Goal: Information Seeking & Learning: Learn about a topic

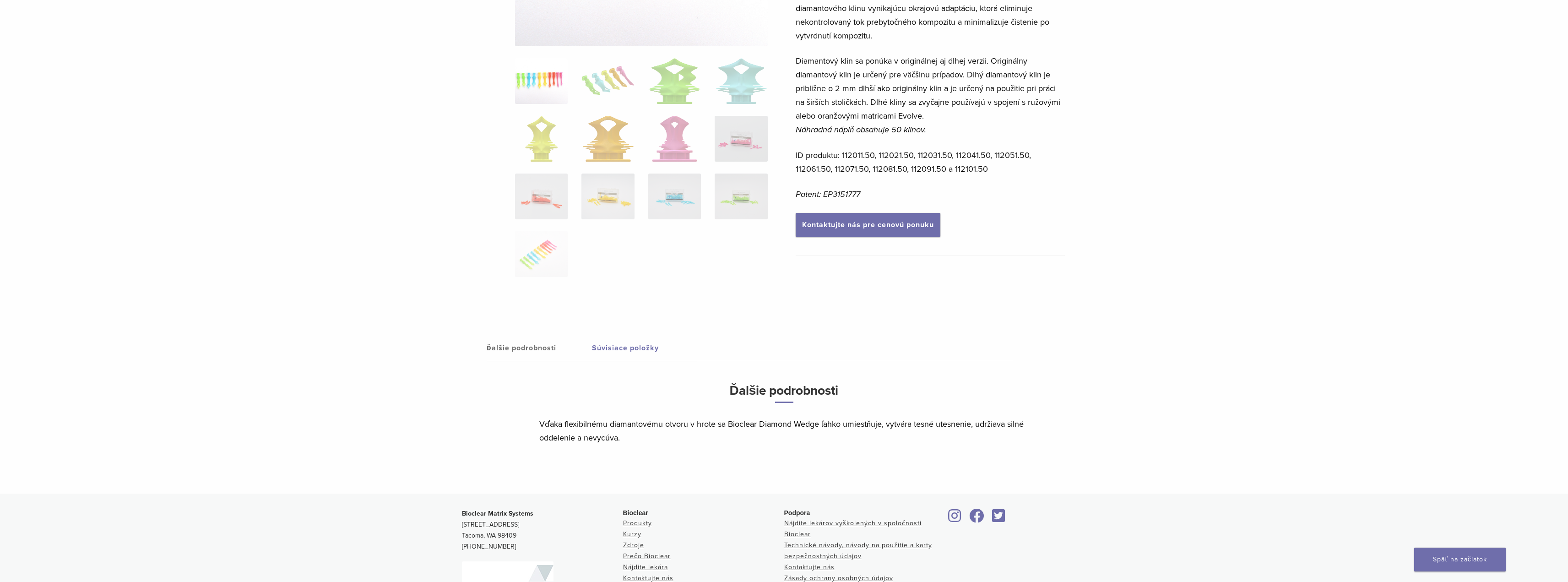
scroll to position [275, 0]
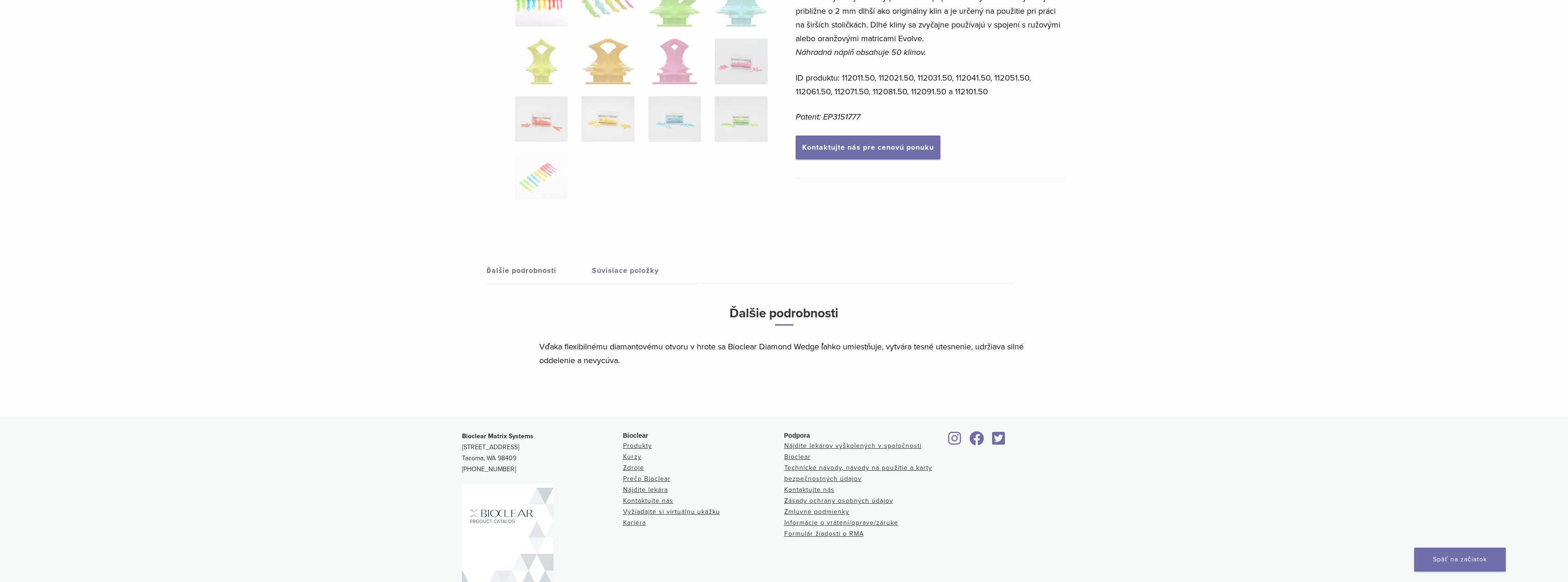
click at [602, 268] on font "Súvisiace položky" at bounding box center [625, 270] width 67 height 9
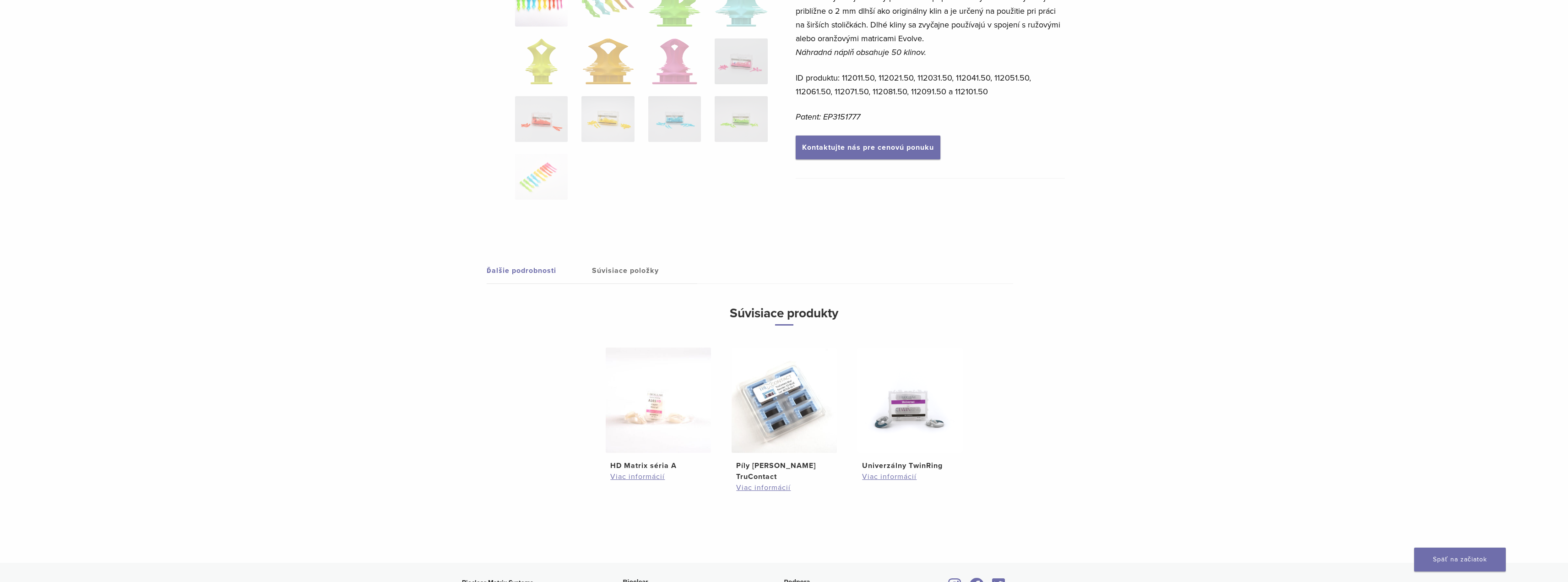
click at [521, 270] on font "Ďalšie podrobnosti" at bounding box center [522, 270] width 69 height 9
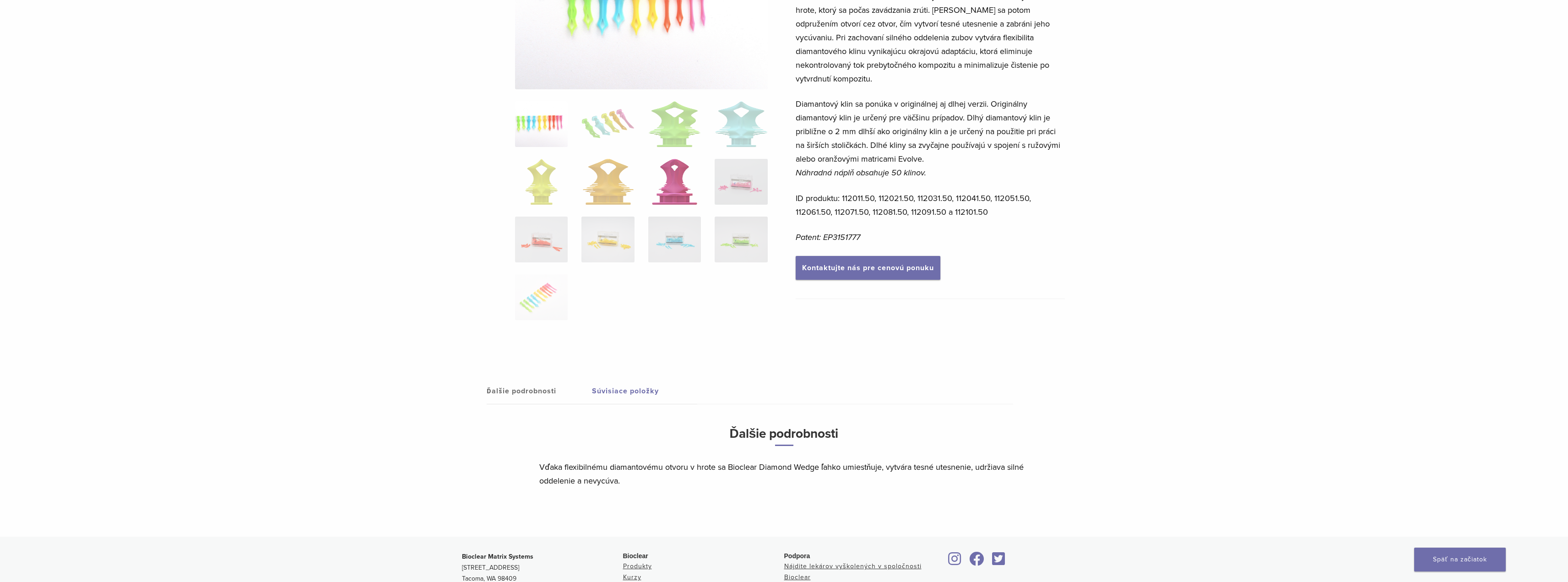
scroll to position [0, 0]
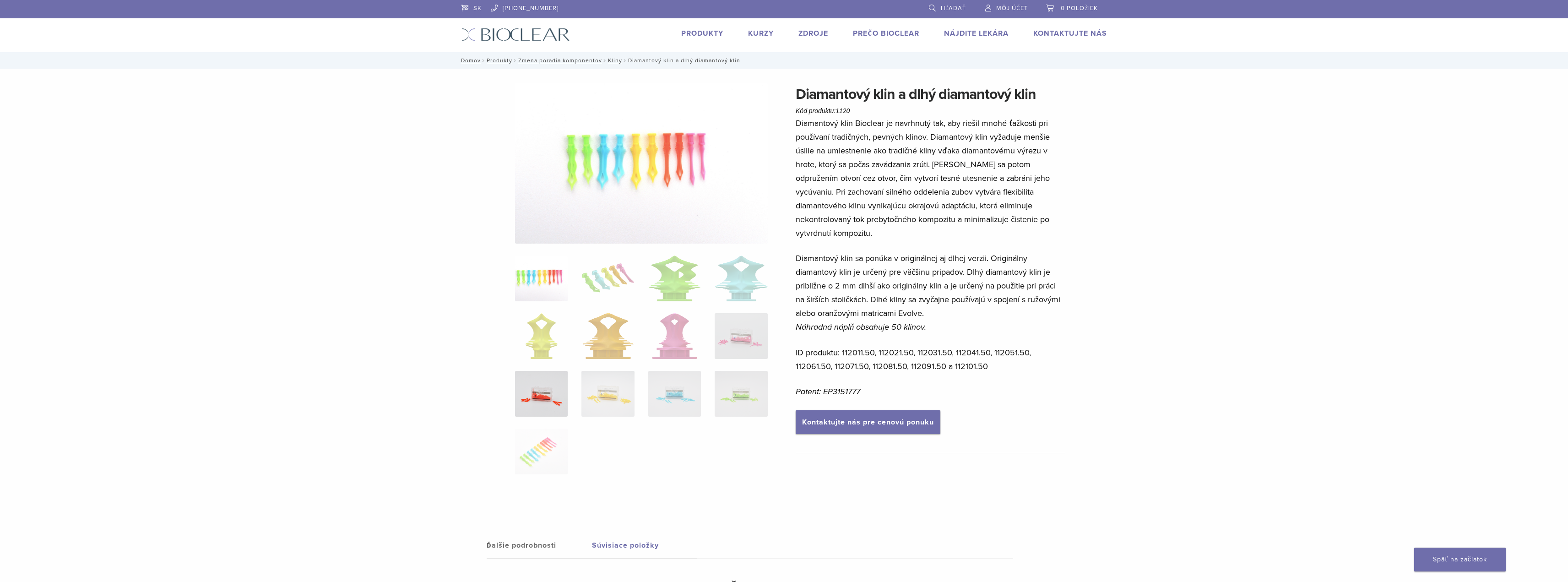
click at [542, 404] on img at bounding box center [541, 393] width 52 height 46
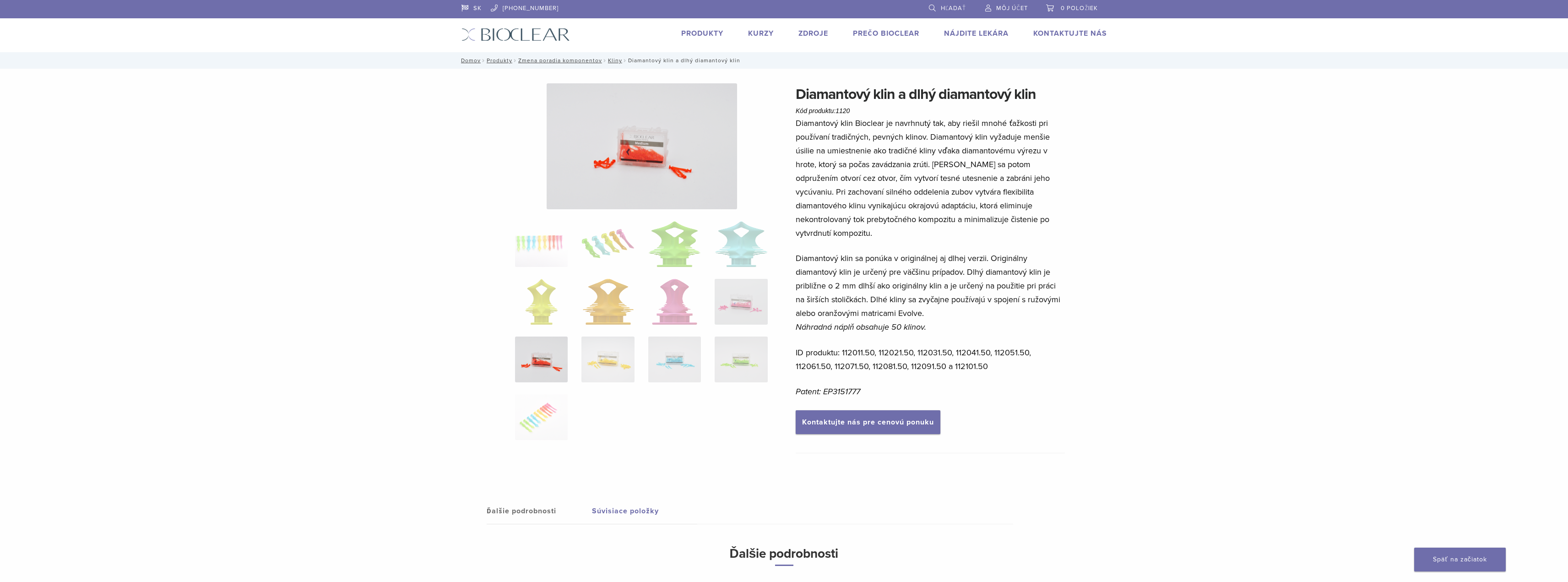
click at [653, 149] on img at bounding box center [642, 146] width 191 height 126
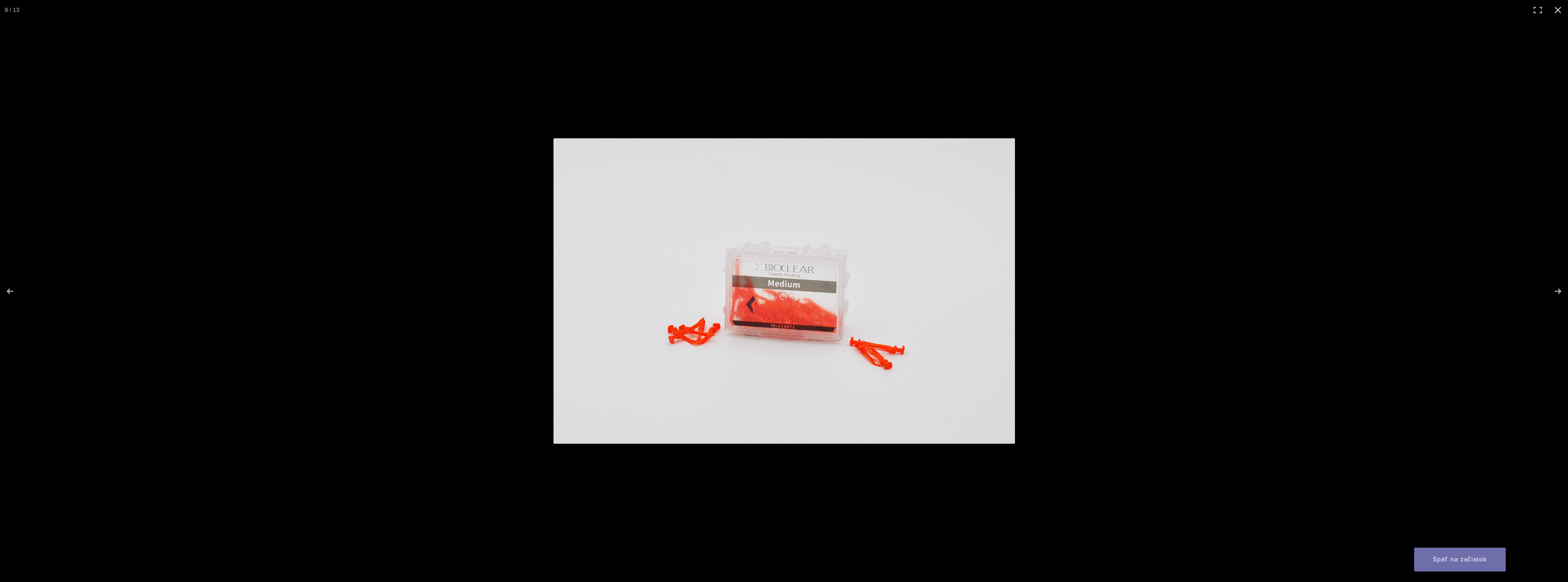
click at [972, 292] on img at bounding box center [784, 291] width 461 height 306
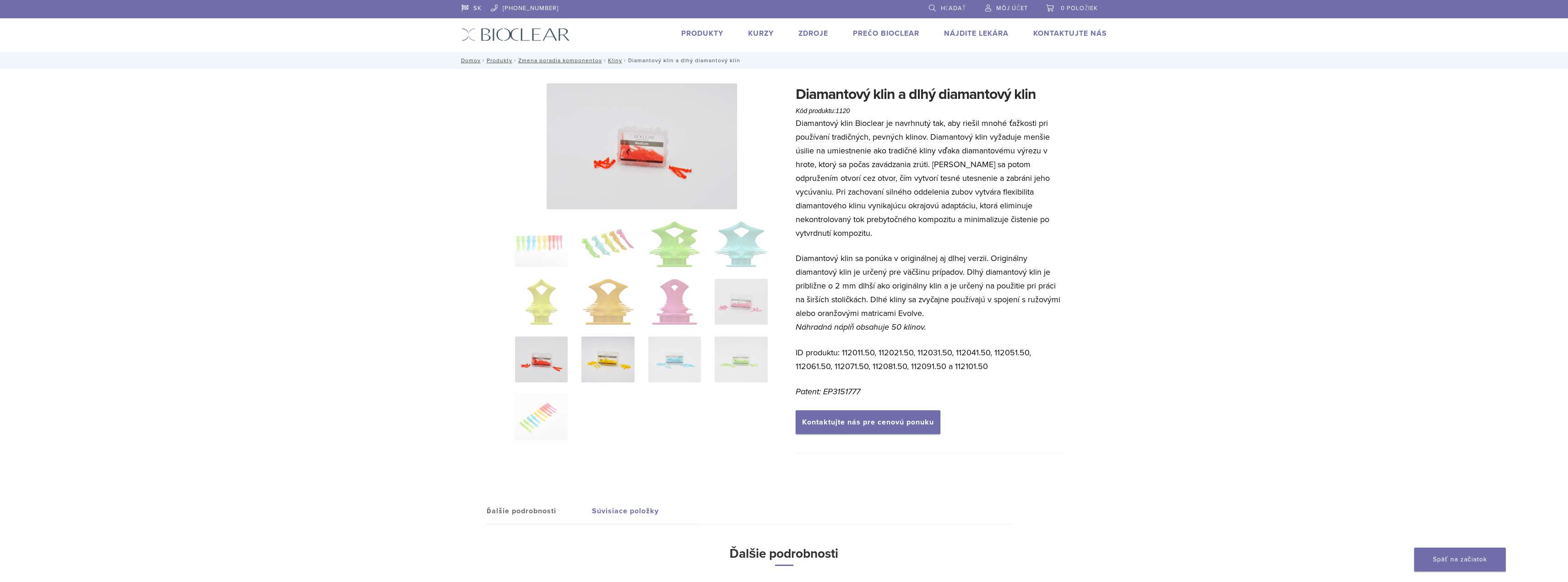
click at [613, 350] on img at bounding box center [607, 359] width 52 height 46
click at [522, 352] on img at bounding box center [541, 356] width 52 height 46
click at [674, 366] on img at bounding box center [674, 359] width 52 height 46
click at [743, 368] on img at bounding box center [741, 357] width 52 height 46
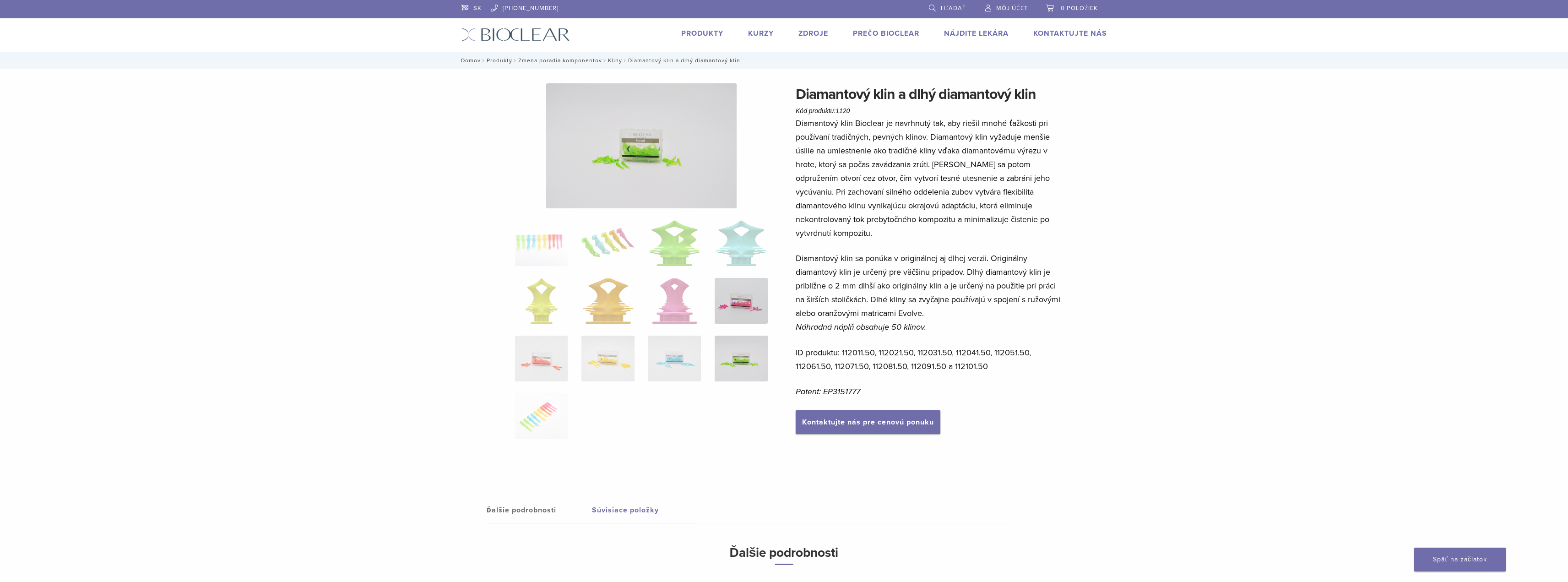
click at [751, 307] on img at bounding box center [741, 301] width 52 height 46
click at [536, 364] on img at bounding box center [541, 358] width 52 height 46
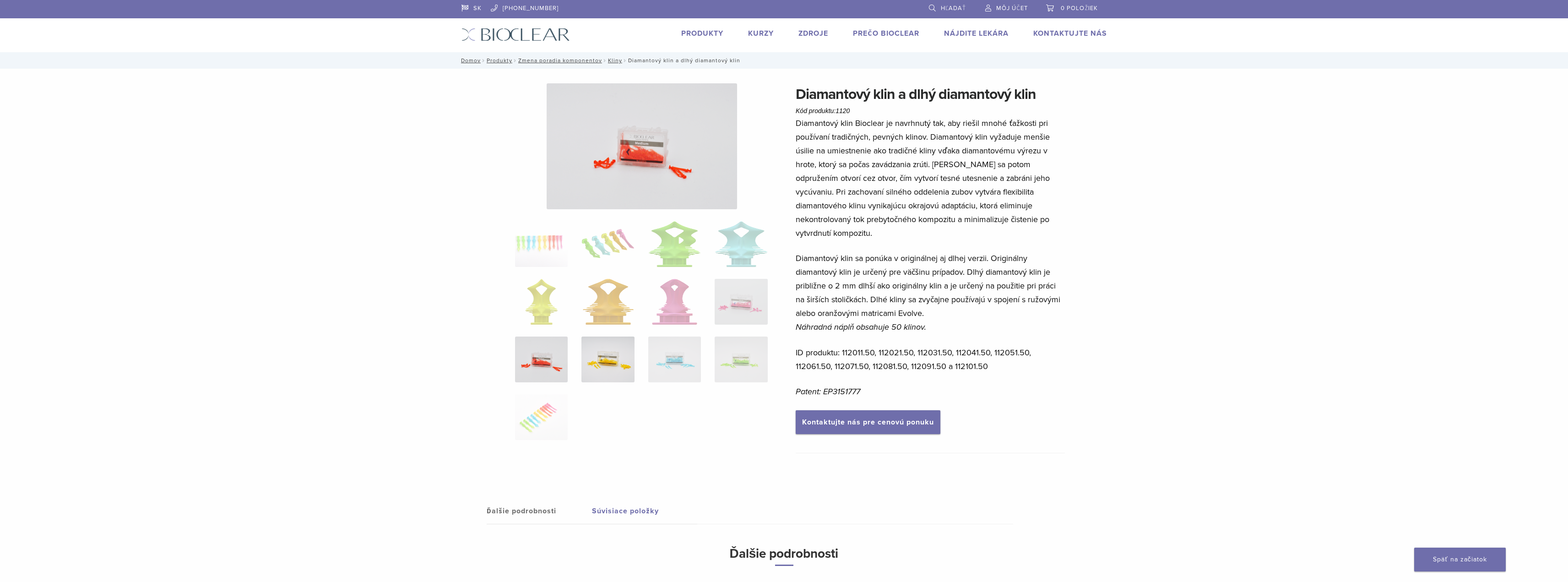
click at [605, 365] on img at bounding box center [607, 359] width 52 height 46
